Goal: Task Accomplishment & Management: Manage account settings

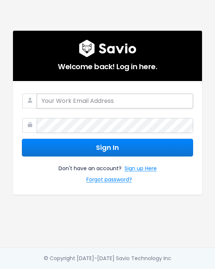
click at [88, 101] on input "email" at bounding box center [115, 101] width 156 height 15
click at [73, 98] on input "admin" at bounding box center [115, 101] width 156 height 15
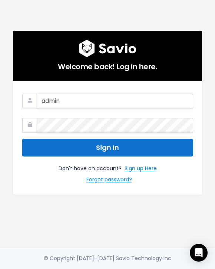
drag, startPoint x: 40, startPoint y: 203, endPoint x: 53, endPoint y: 145, distance: 60.0
click at [41, 201] on div "Welcome back! Log in here. admin Sign In Don't have an account? Sign up Here Fo…" at bounding box center [107, 124] width 200 height 248
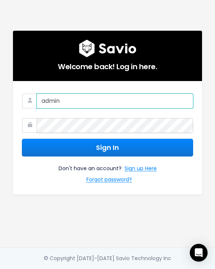
click at [62, 100] on input "admin" at bounding box center [115, 101] width 156 height 15
click at [64, 100] on input "admin" at bounding box center [115, 101] width 156 height 15
type input "[EMAIL_ADDRESS][DOMAIN_NAME]"
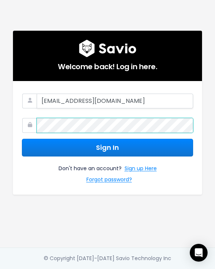
click at [22, 139] on button "Sign In" at bounding box center [107, 148] width 171 height 18
